Goal: Find contact information: Find contact information

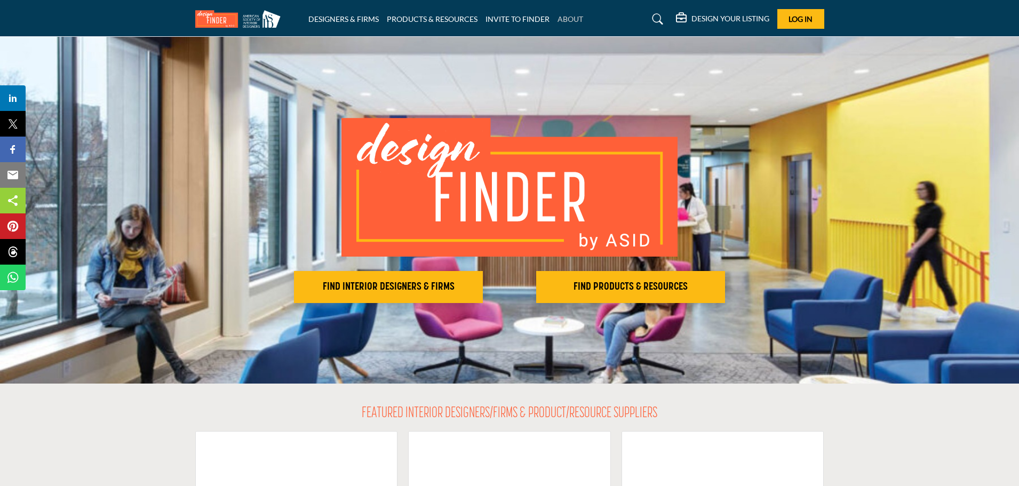
click at [577, 22] on link "ABOUT" at bounding box center [570, 18] width 26 height 9
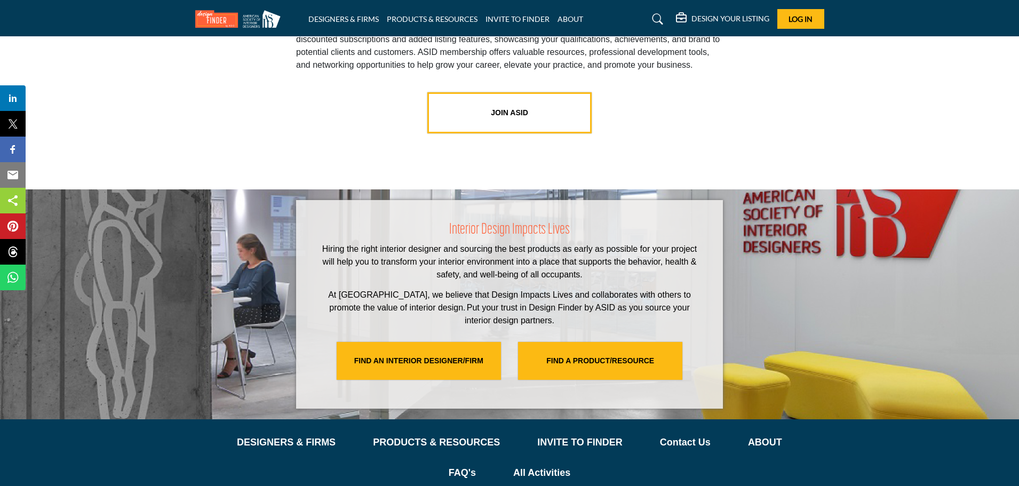
scroll to position [2179, 0]
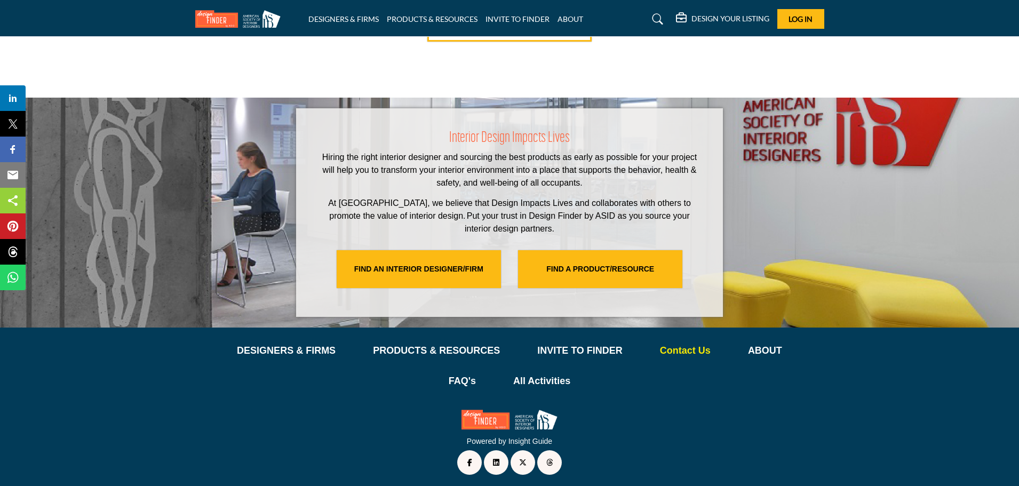
click at [660, 344] on p "Contact Us" at bounding box center [685, 351] width 51 height 14
